Goal: Task Accomplishment & Management: Complete application form

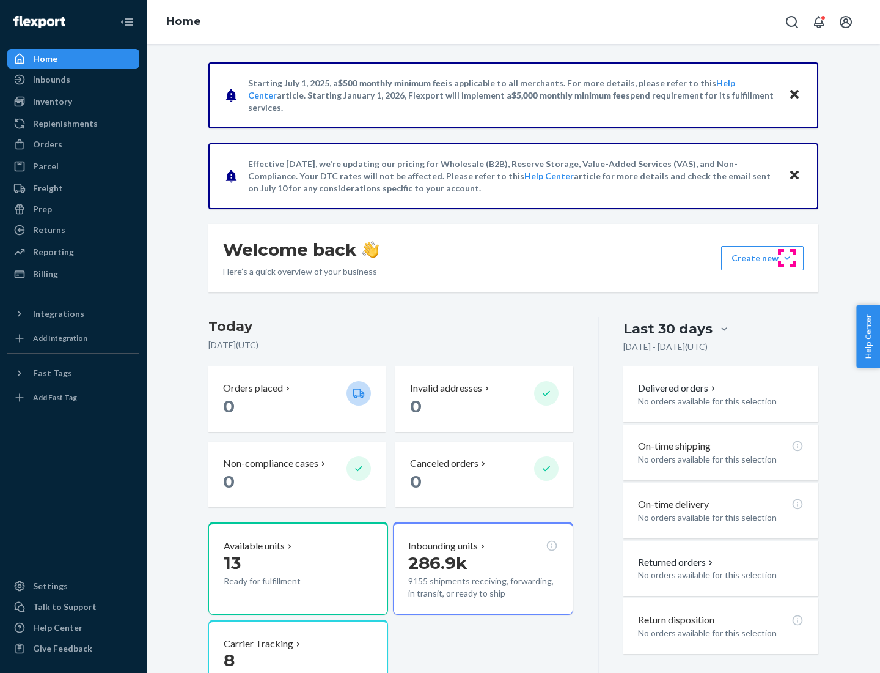
click at [788, 258] on button "Create new Create new inbound Create new order Create new product" at bounding box center [763, 258] width 83 height 24
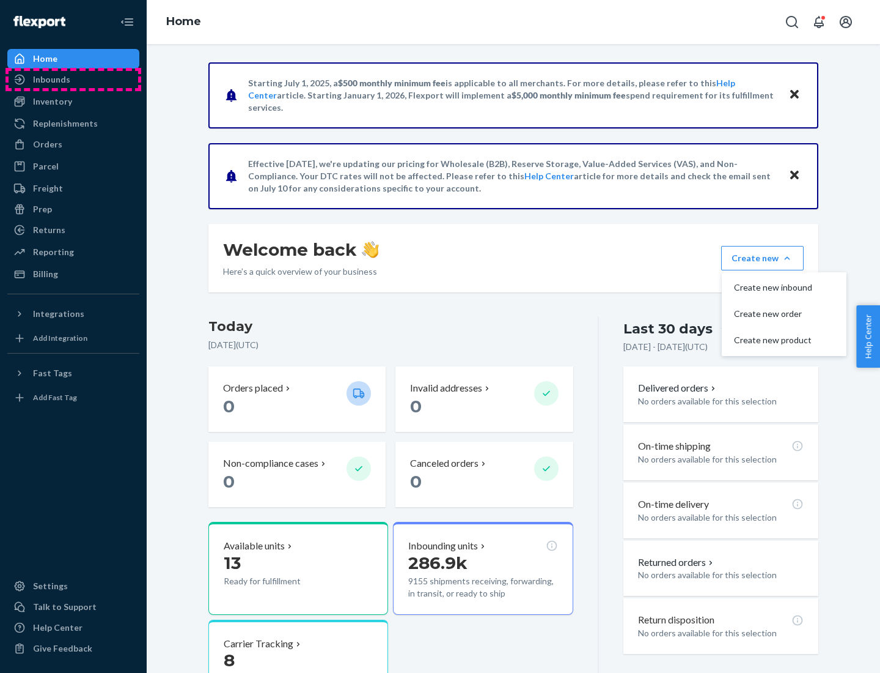
click at [73, 79] on div "Inbounds" at bounding box center [74, 79] width 130 height 17
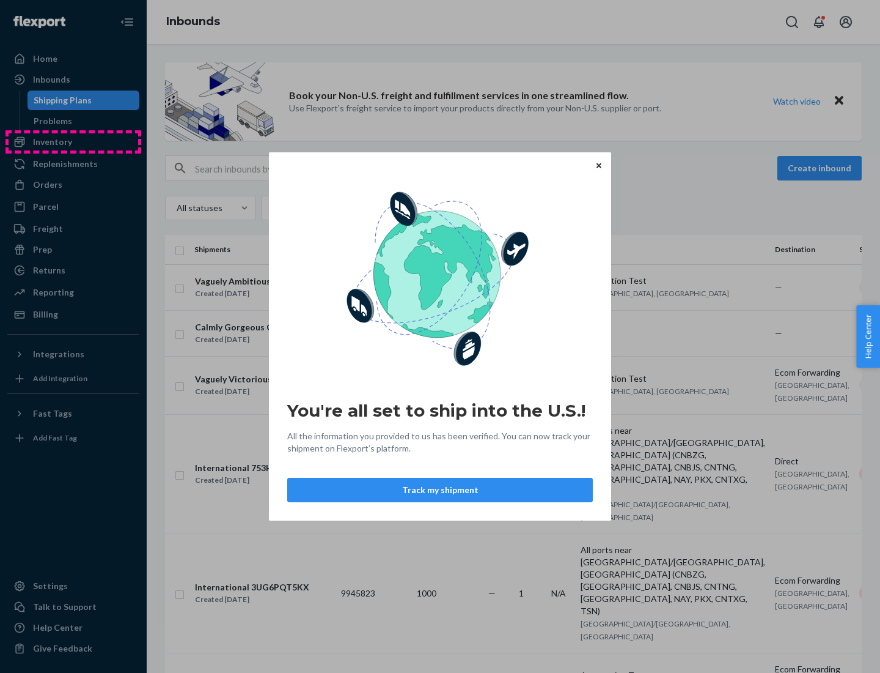
click at [73, 142] on div "You're all set to ship into the U.S.! All the information you provided to us ha…" at bounding box center [440, 336] width 880 height 673
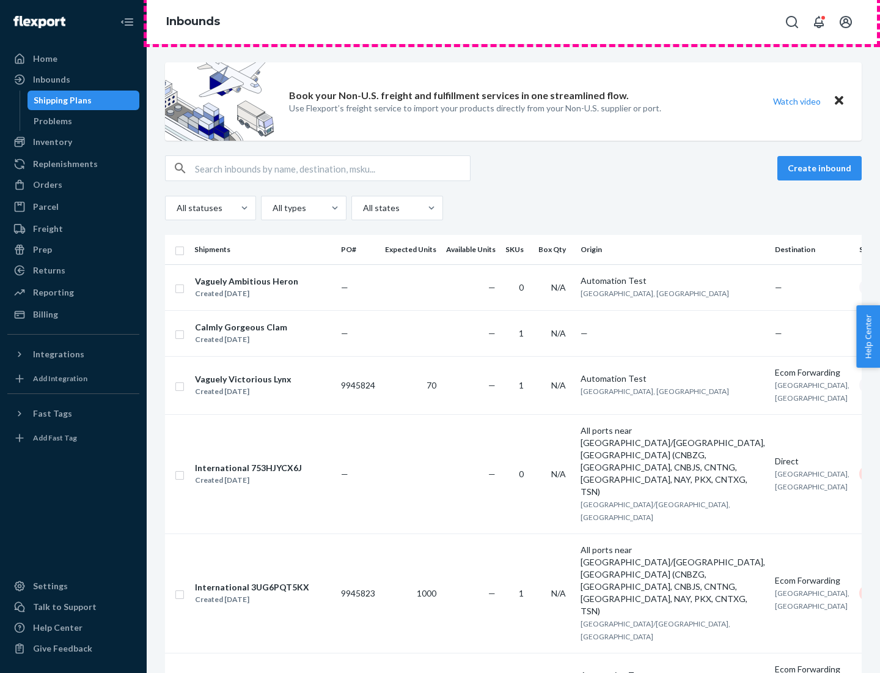
click at [514, 22] on div "Inbounds" at bounding box center [514, 22] width 734 height 44
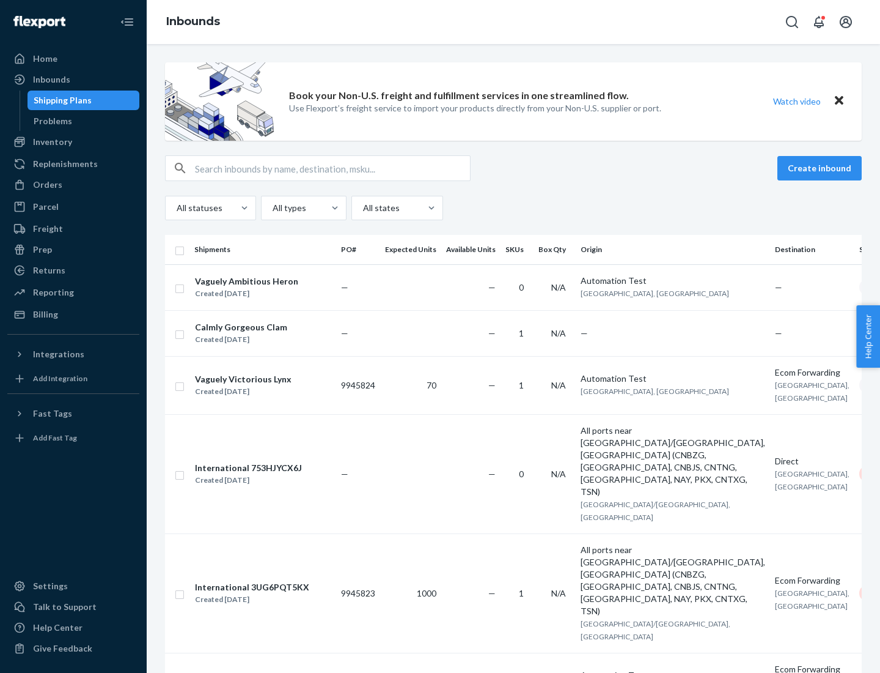
click at [514, 22] on div "Inbounds" at bounding box center [514, 22] width 734 height 44
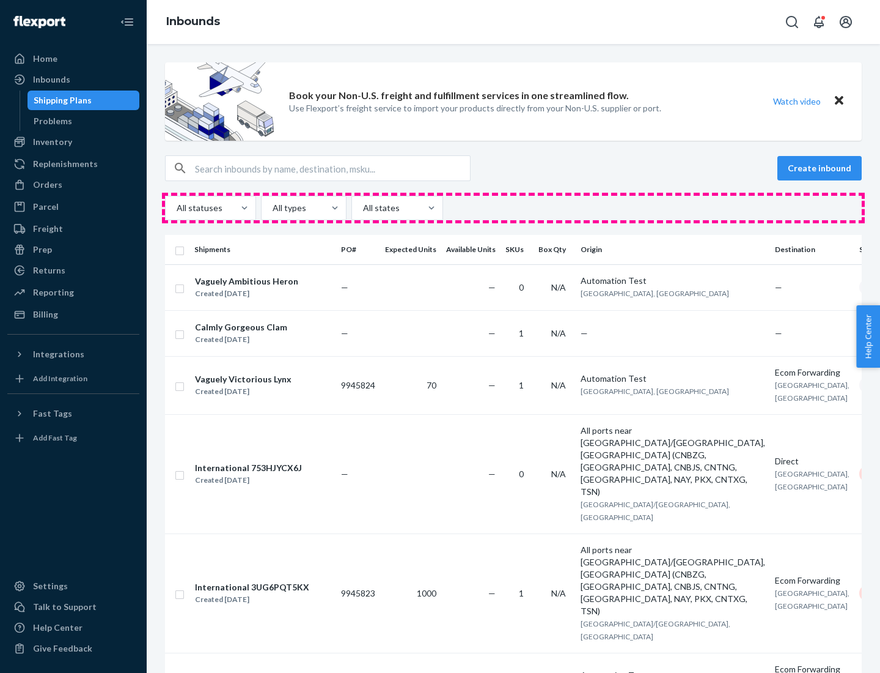
click at [514, 208] on div "All statuses All types All states" at bounding box center [513, 208] width 697 height 24
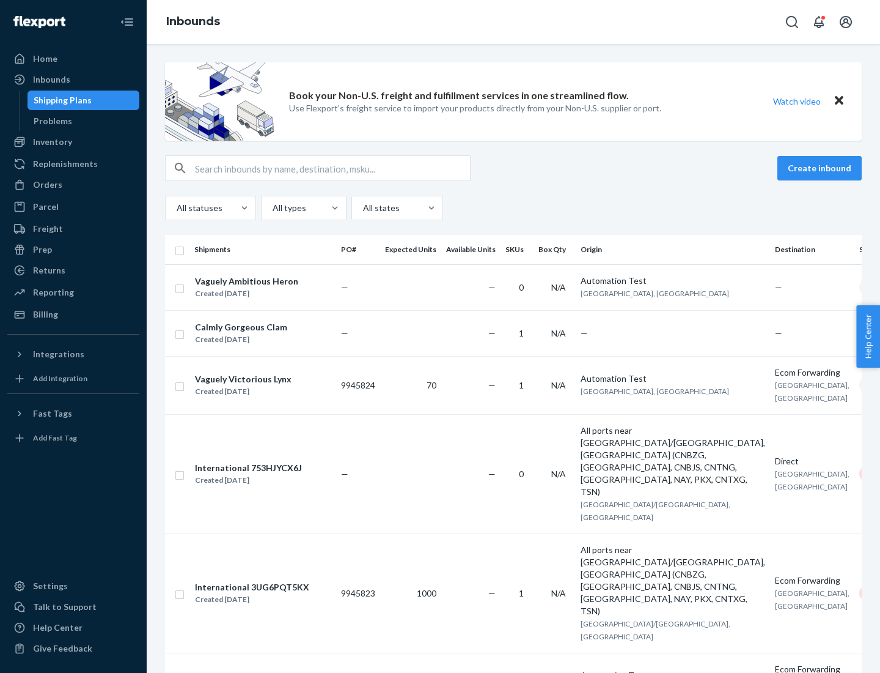
click at [61, 100] on div "Shipping Plans" at bounding box center [63, 100] width 58 height 12
click at [822, 168] on button "Create inbound" at bounding box center [820, 168] width 84 height 24
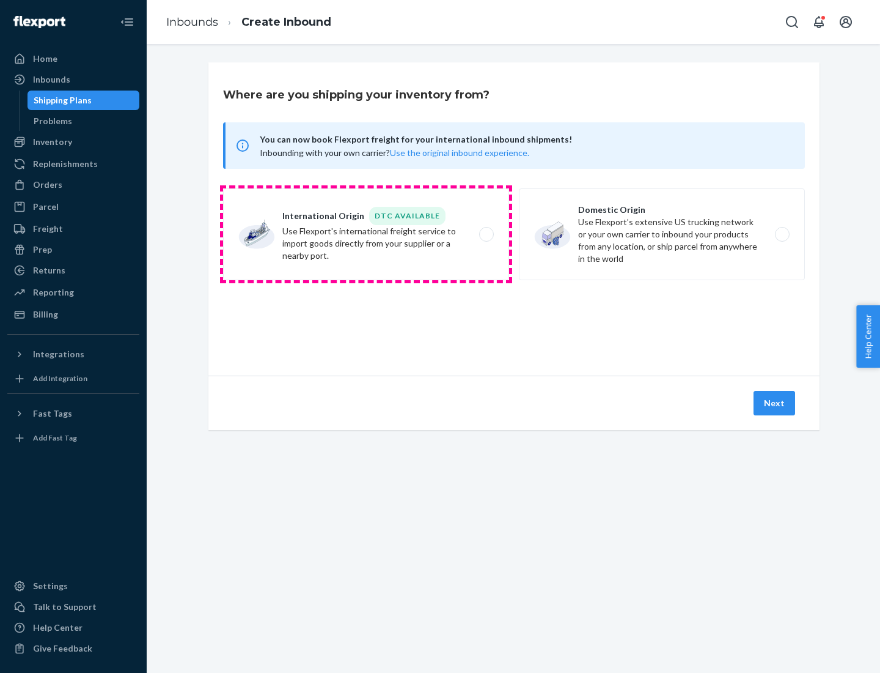
click at [366, 234] on label "International Origin DTC Available Use Flexport's international freight service…" at bounding box center [366, 234] width 286 height 92
click at [486, 234] on input "International Origin DTC Available Use Flexport's international freight service…" at bounding box center [490, 235] width 8 height 8
radio input "true"
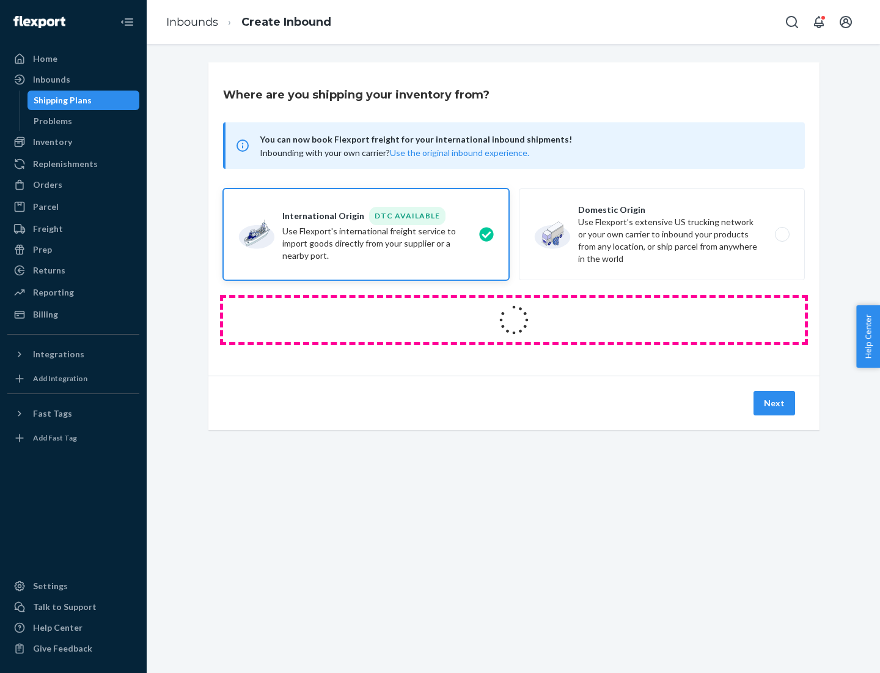
click at [514, 320] on icon at bounding box center [514, 320] width 34 height 34
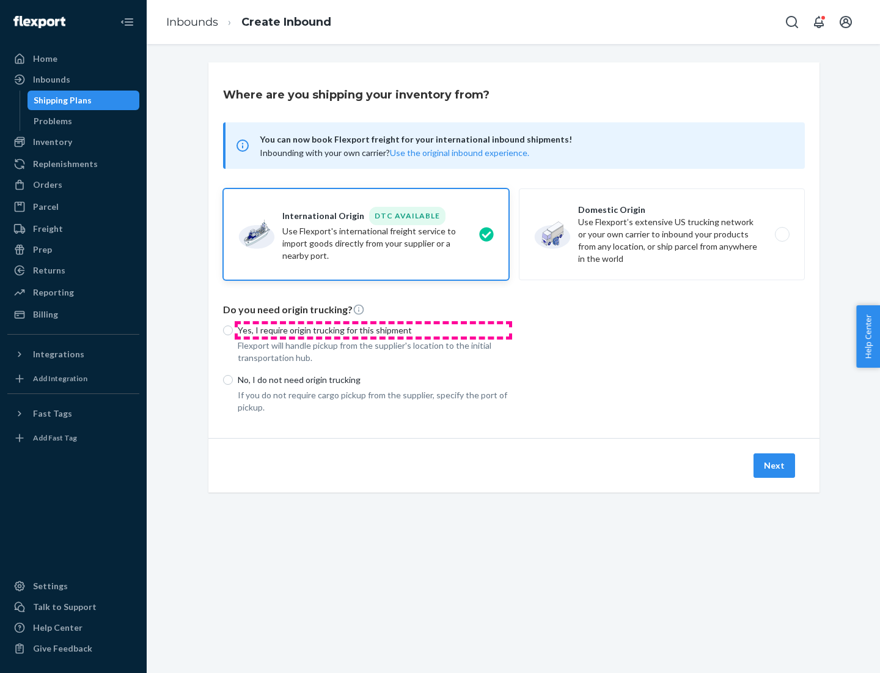
click at [374, 330] on p "Yes, I require origin trucking for this shipment" at bounding box center [373, 330] width 271 height 12
click at [233, 330] on input "Yes, I require origin trucking for this shipment" at bounding box center [228, 330] width 10 height 10
radio input "true"
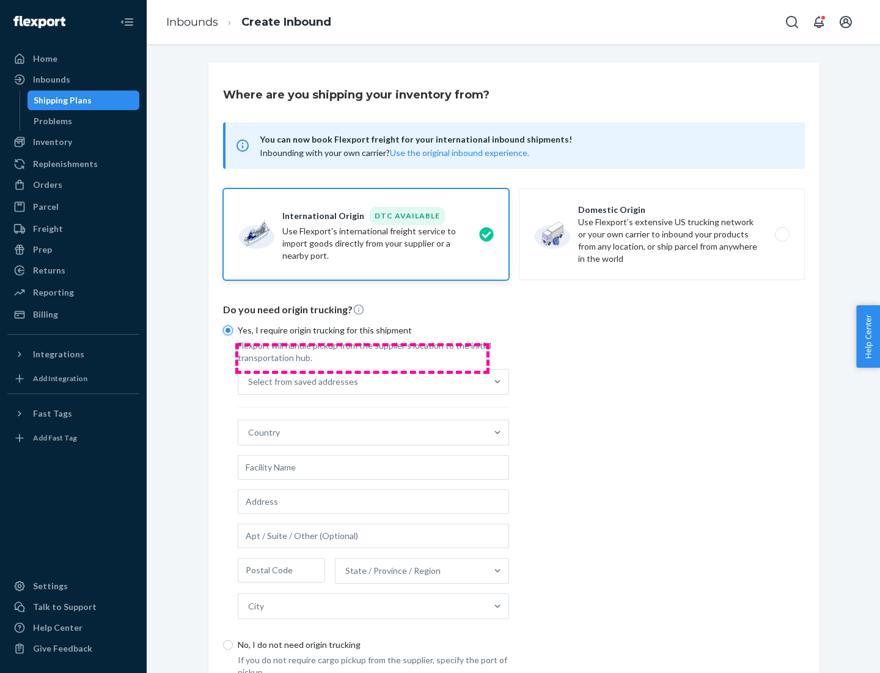
scroll to position [23, 0]
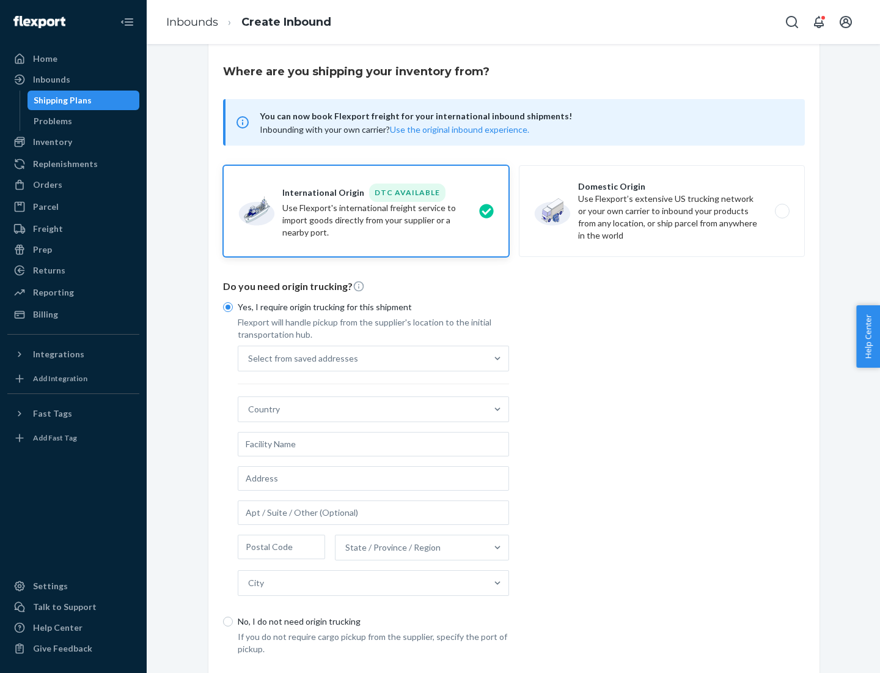
click at [363, 358] on div "Select from saved addresses" at bounding box center [362, 358] width 248 height 24
click at [249, 358] on input "Select from saved addresses" at bounding box center [248, 358] width 1 height 12
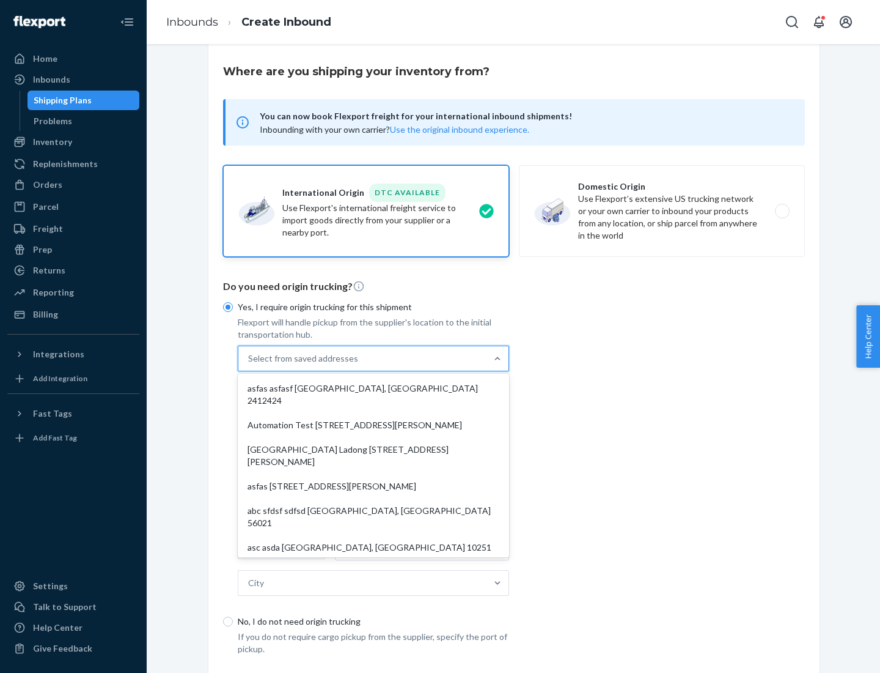
scroll to position [53, 0]
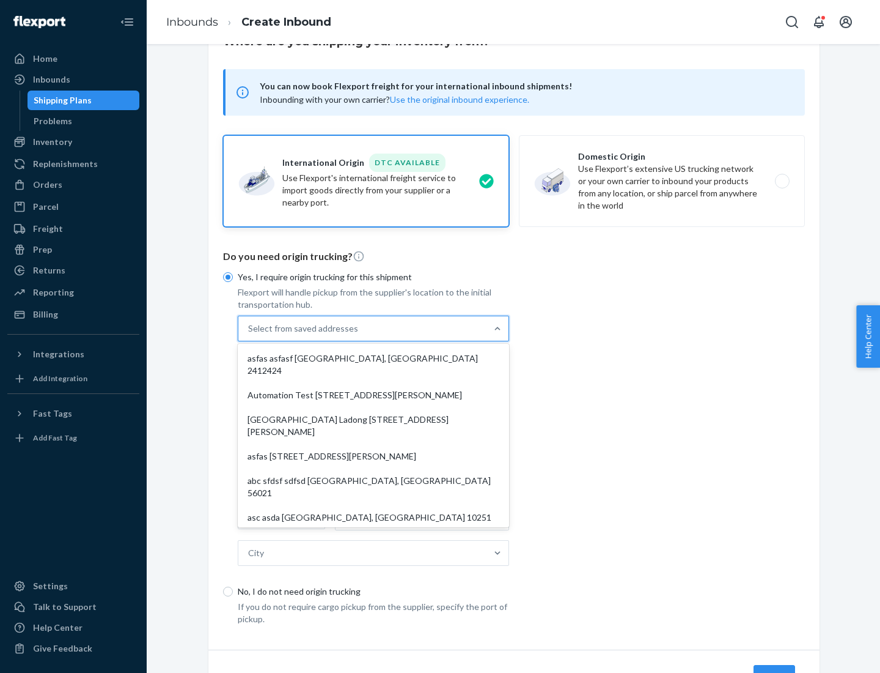
click at [374, 358] on div "asfas asfasf [GEOGRAPHIC_DATA], [GEOGRAPHIC_DATA] 2412424" at bounding box center [373, 364] width 267 height 37
click at [249, 334] on input "option asfas asfasf [GEOGRAPHIC_DATA], [GEOGRAPHIC_DATA] 2412424 focused, 1 of …" at bounding box center [248, 328] width 1 height 12
type input "asfas"
type input "asfasf"
type input "2412424"
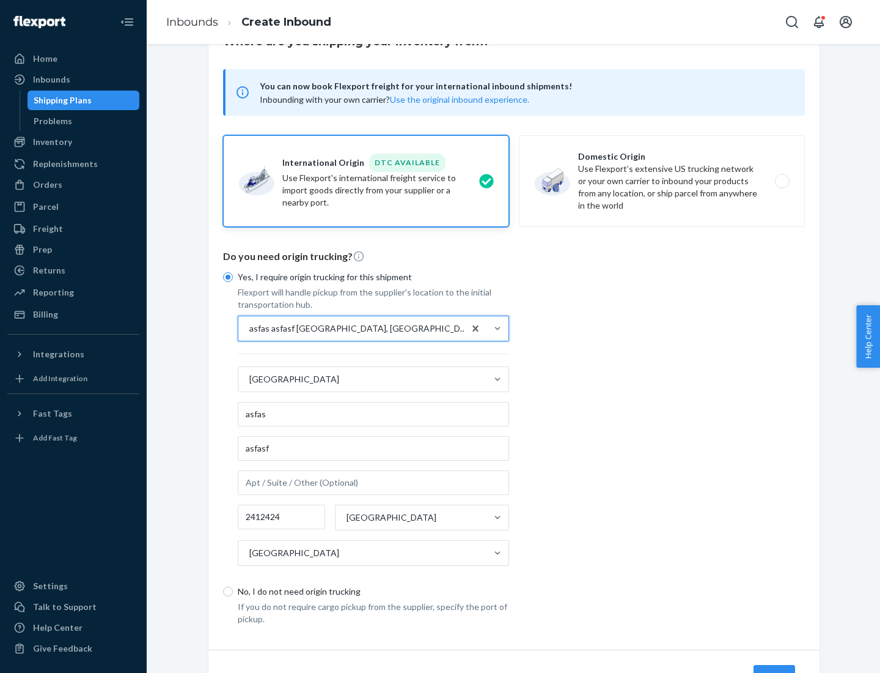
scroll to position [114, 0]
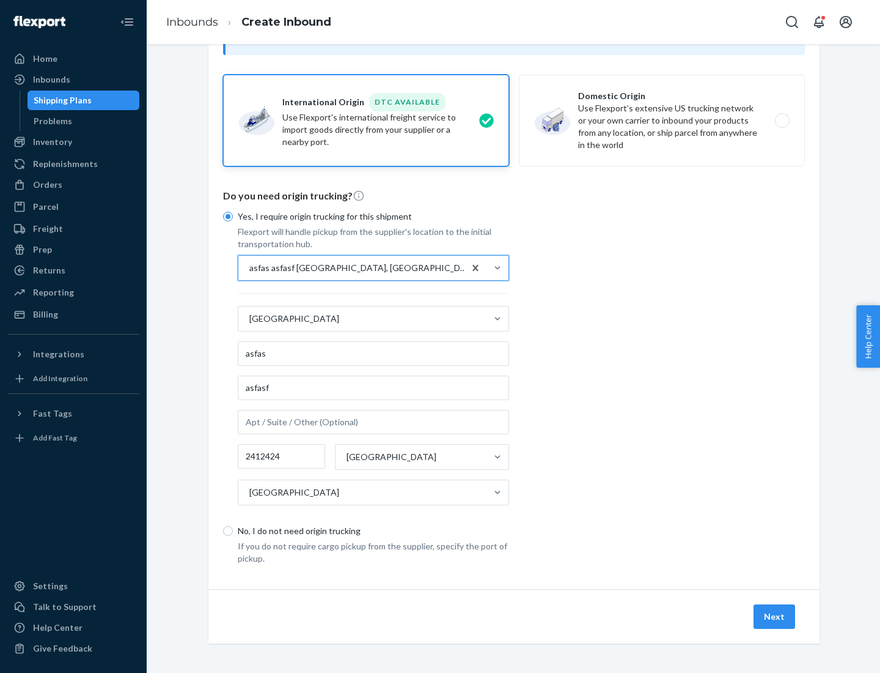
click at [775, 616] on button "Next" at bounding box center [775, 616] width 42 height 24
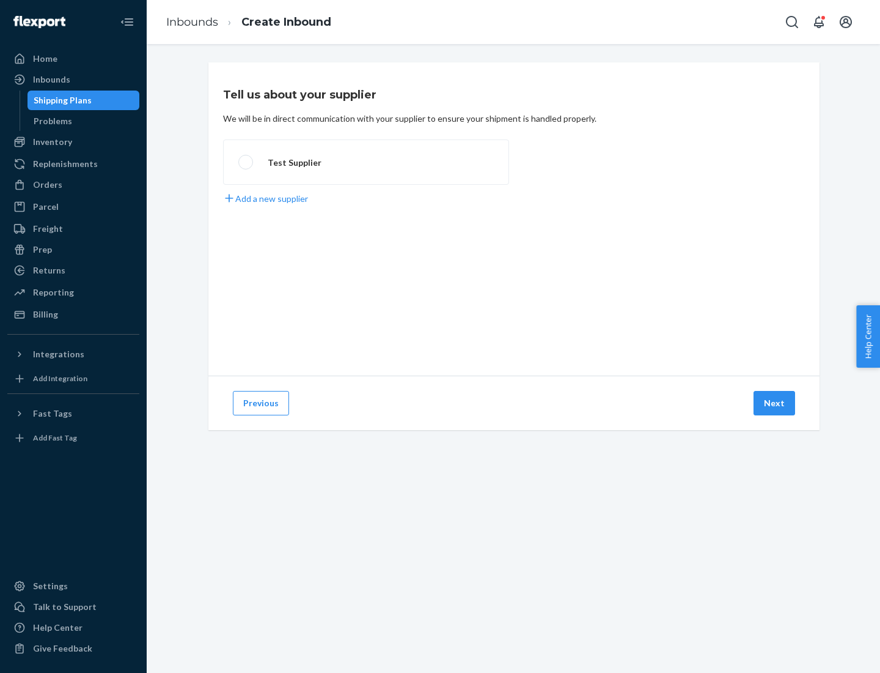
click at [366, 162] on label "Test Supplier" at bounding box center [366, 161] width 286 height 45
click at [246, 162] on input "Test Supplier" at bounding box center [242, 162] width 8 height 8
radio input "true"
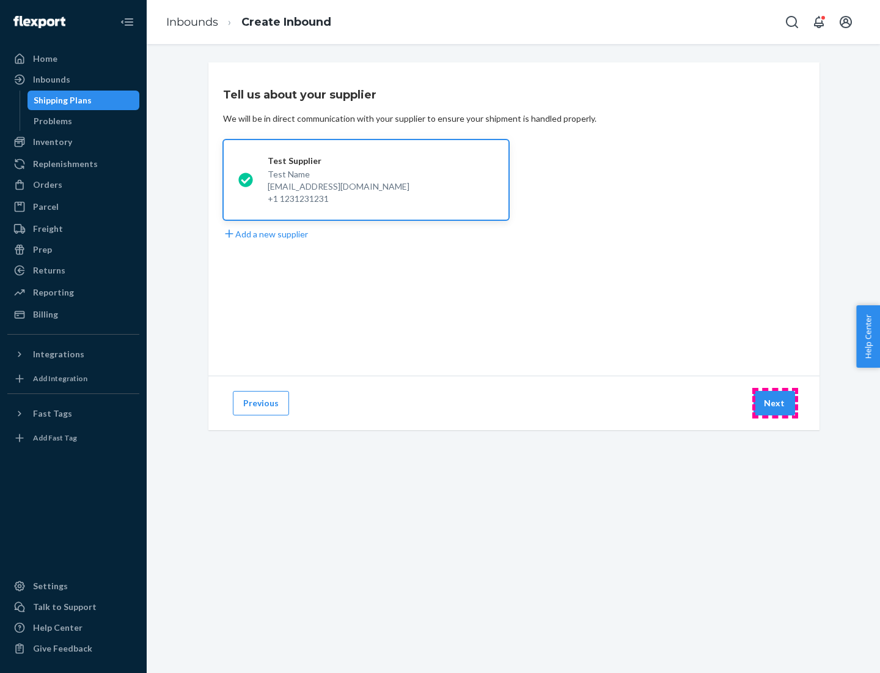
click at [775, 403] on button "Next" at bounding box center [775, 403] width 42 height 24
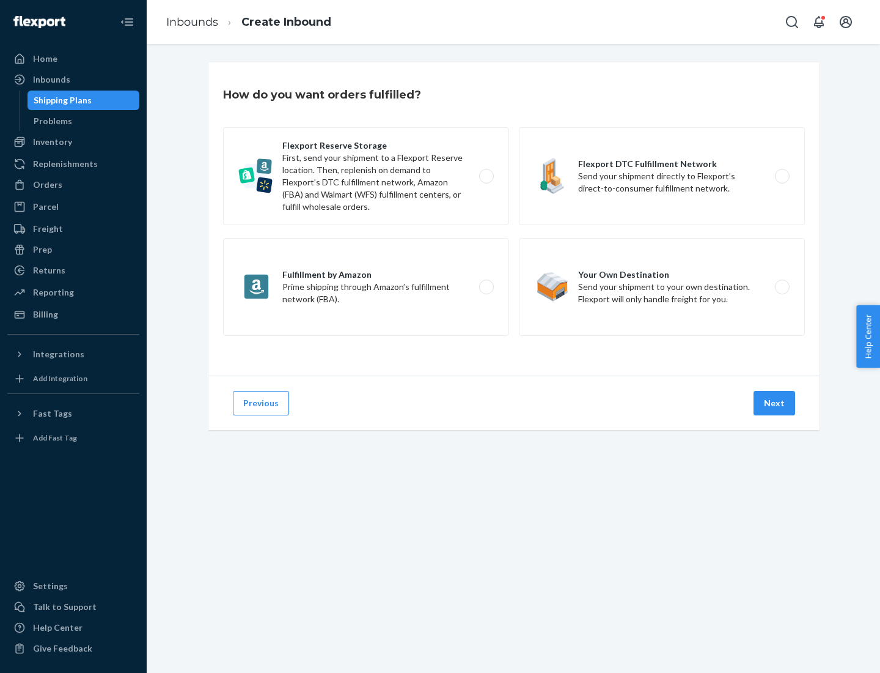
click at [366, 287] on label "Fulfillment by Amazon Prime shipping through Amazon’s fulfillment network (FBA)." at bounding box center [366, 287] width 286 height 98
click at [486, 287] on input "Fulfillment by Amazon Prime shipping through Amazon’s fulfillment network (FBA)." at bounding box center [490, 287] width 8 height 8
radio input "true"
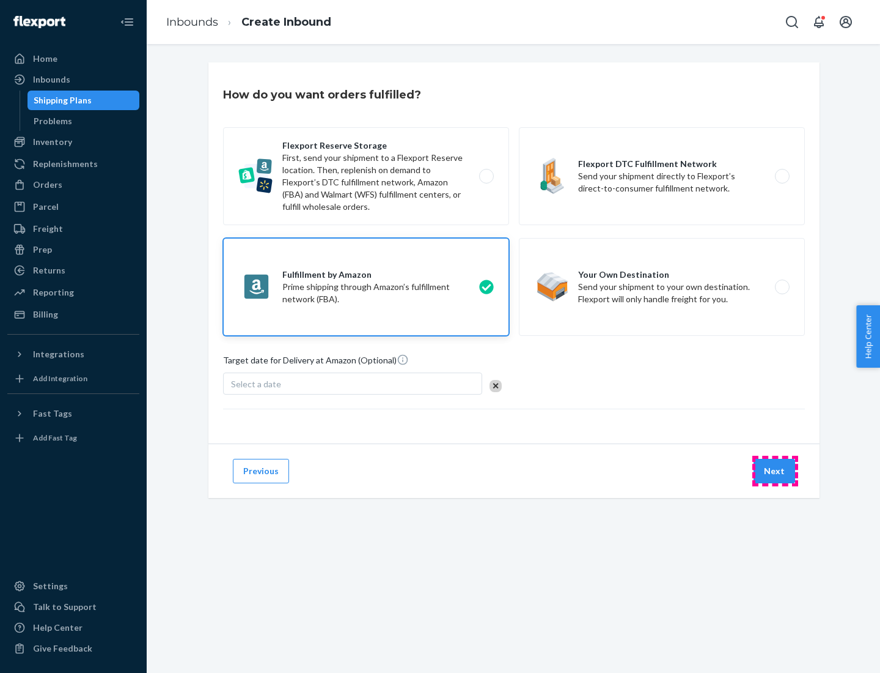
click at [775, 471] on button "Next" at bounding box center [775, 471] width 42 height 24
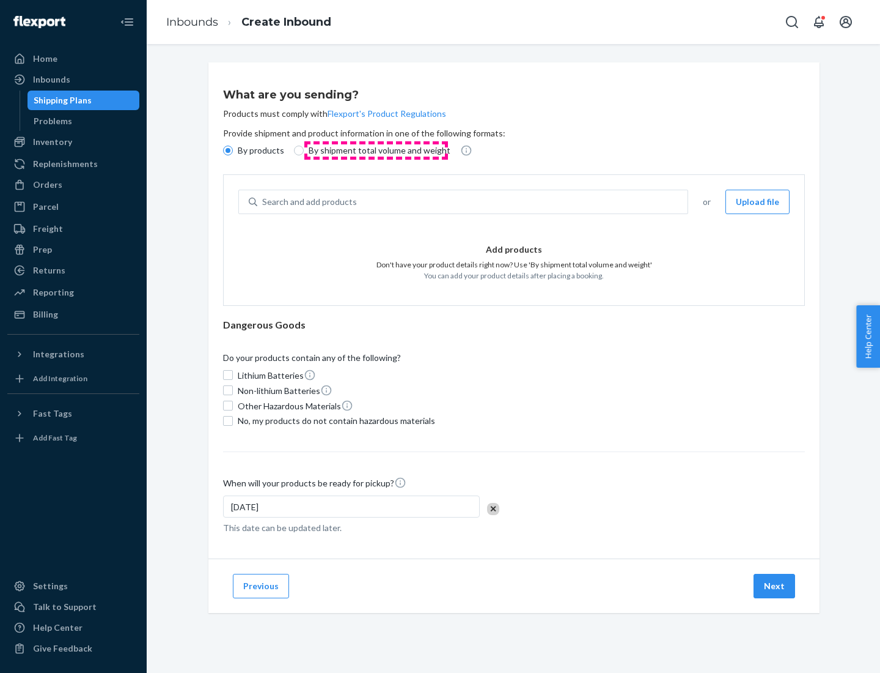
click at [376, 150] on p "By shipment total volume and weight" at bounding box center [380, 150] width 142 height 12
click at [304, 150] on input "By shipment total volume and weight" at bounding box center [299, 151] width 10 height 10
radio input "true"
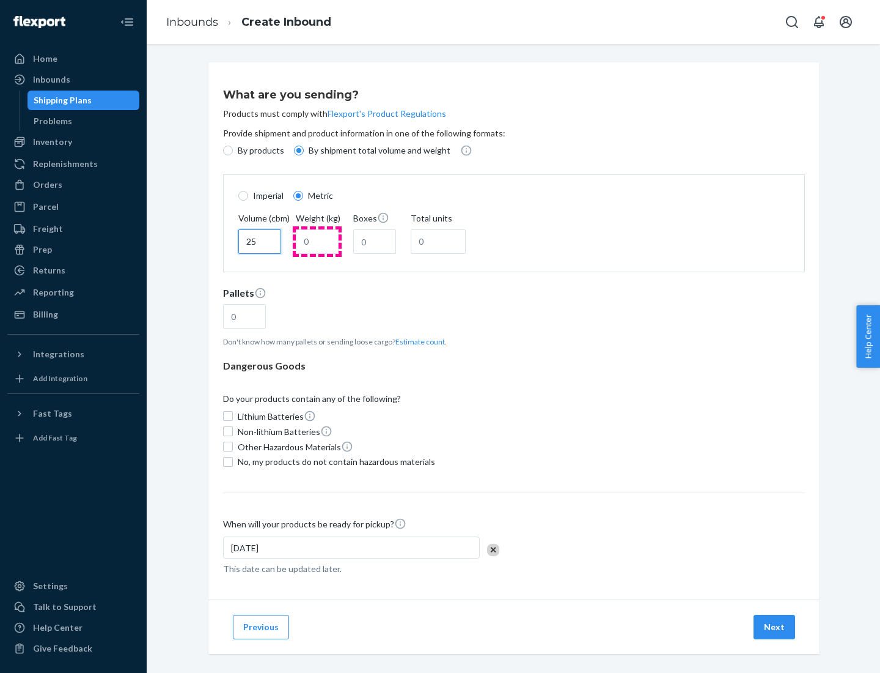
type input "25"
type input "100"
type input "50"
type input "500"
click at [418, 341] on button "Estimate count" at bounding box center [421, 341] width 50 height 10
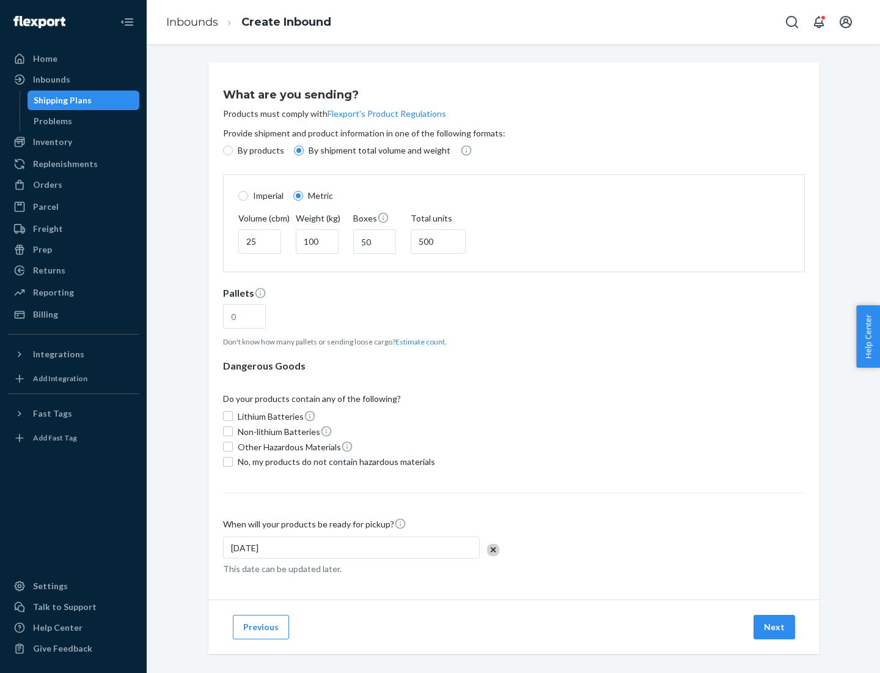
type input "16"
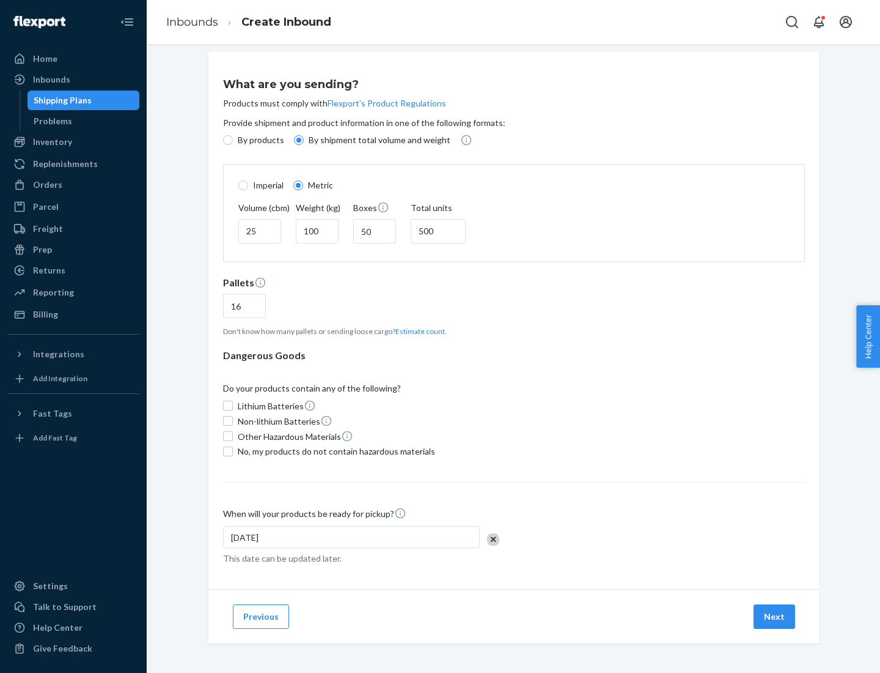
click at [334, 451] on span "No, my products do not contain hazardous materials" at bounding box center [336, 451] width 197 height 12
click at [233, 451] on input "No, my products do not contain hazardous materials" at bounding box center [228, 451] width 10 height 10
checkbox input "true"
click at [775, 616] on button "Next" at bounding box center [775, 616] width 42 height 24
